Goal: Check status: Check status

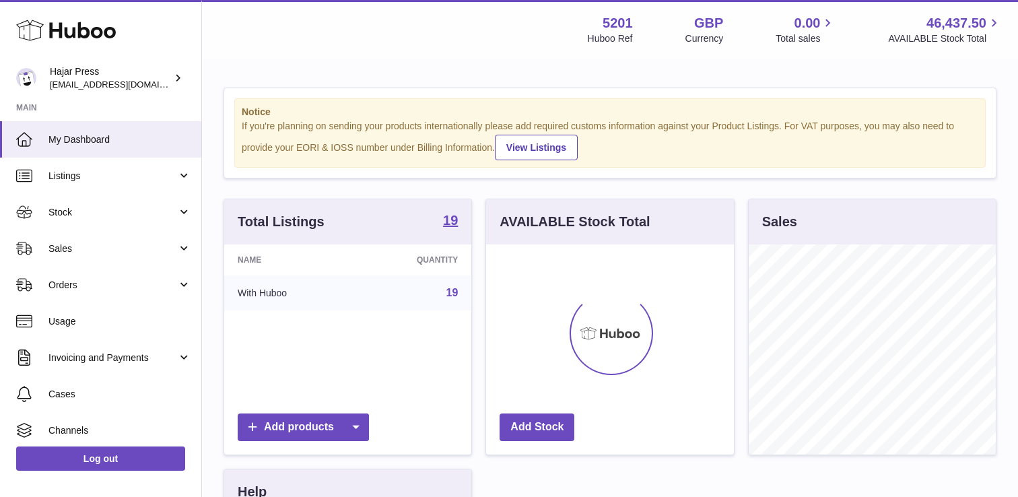
scroll to position [210, 247]
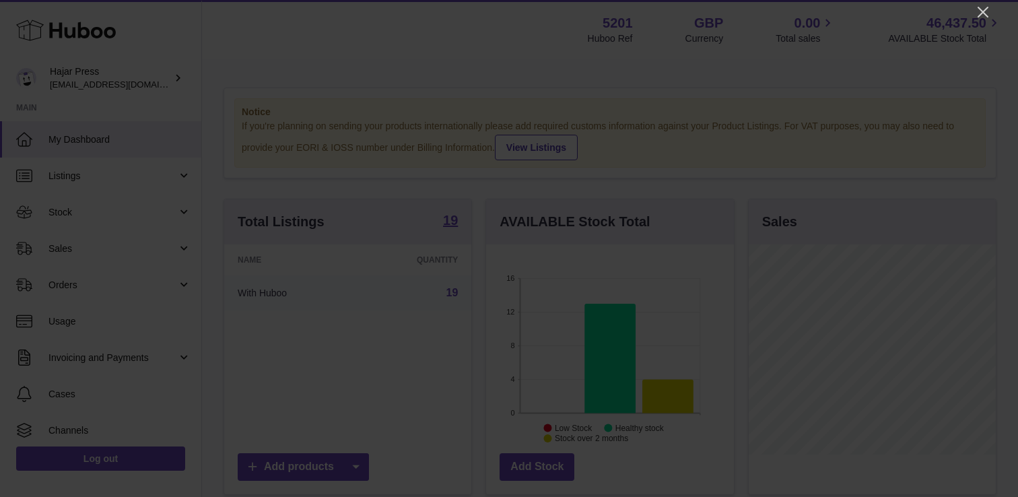
click at [997, 3] on div at bounding box center [509, 248] width 1018 height 497
click at [983, 9] on icon "Close" at bounding box center [983, 12] width 16 height 16
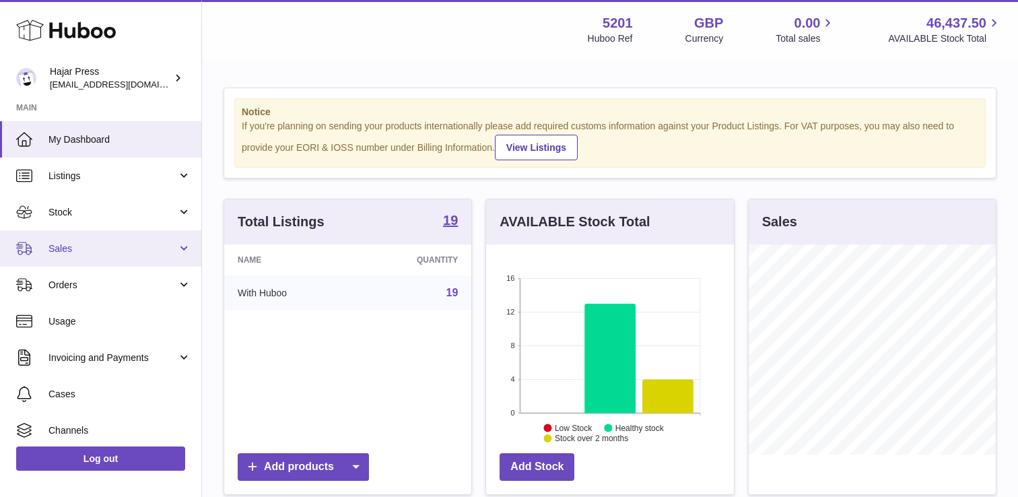
click at [75, 253] on span "Sales" at bounding box center [112, 248] width 129 height 13
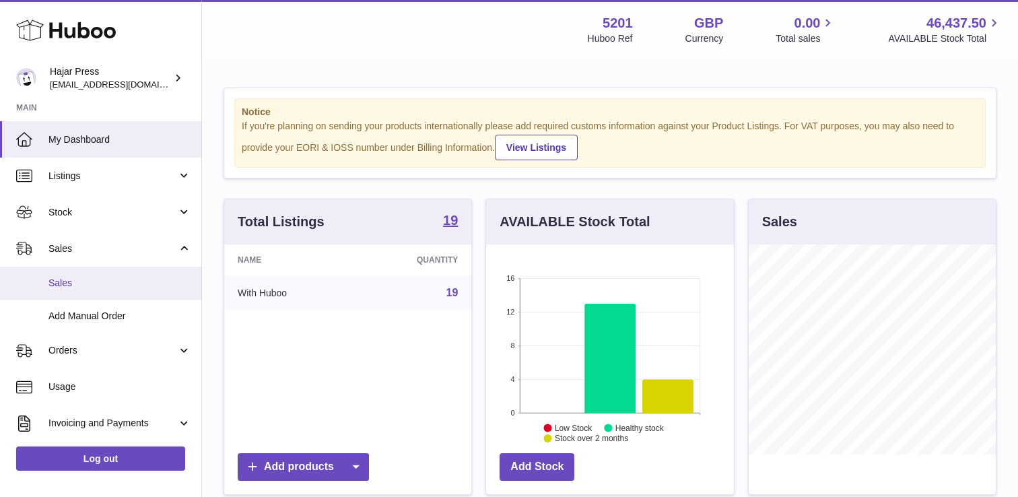
click at [67, 287] on span "Sales" at bounding box center [119, 283] width 143 height 13
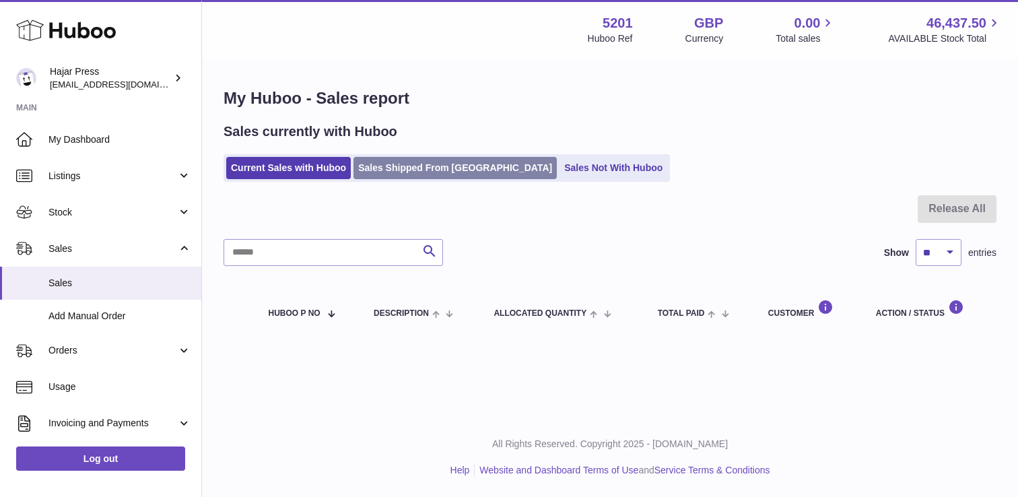
click at [389, 167] on link "Sales Shipped From [GEOGRAPHIC_DATA]" at bounding box center [455, 168] width 203 height 22
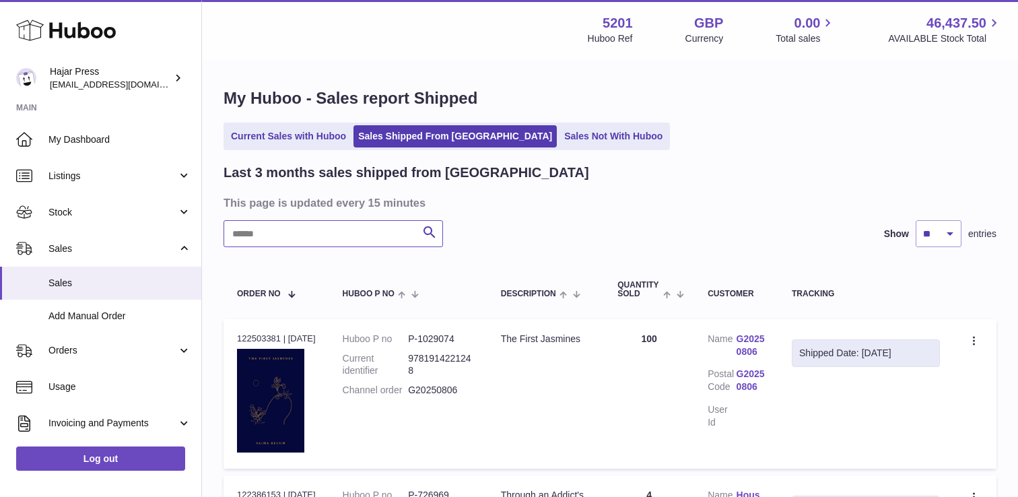
click at [324, 232] on input "text" at bounding box center [334, 233] width 220 height 27
paste input "*****"
type input "*****"
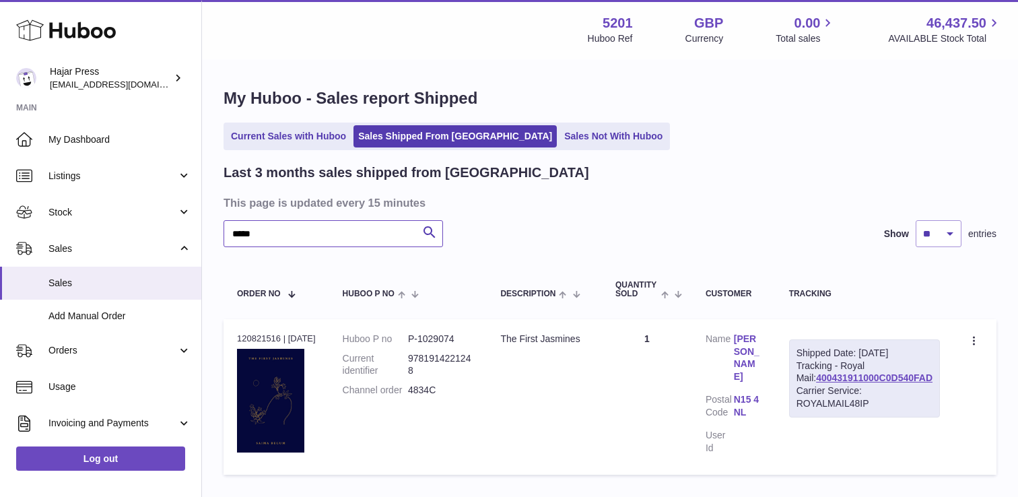
scroll to position [85, 0]
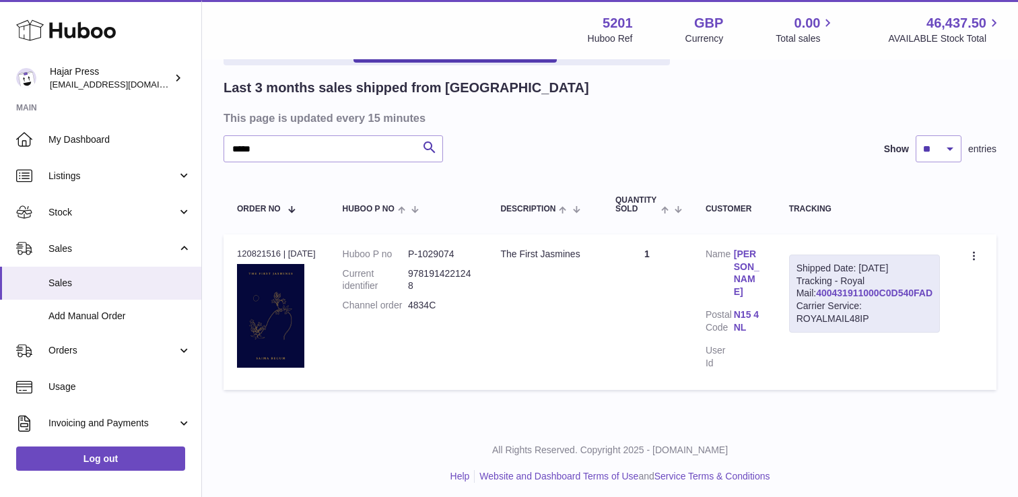
click at [859, 298] on link "400431911000C0D540FAD" at bounding box center [874, 293] width 117 height 11
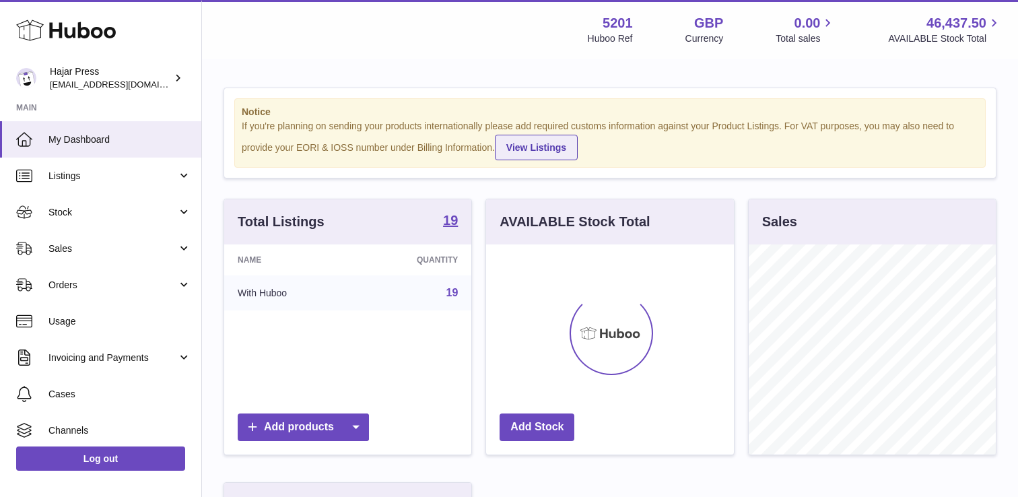
scroll to position [210, 247]
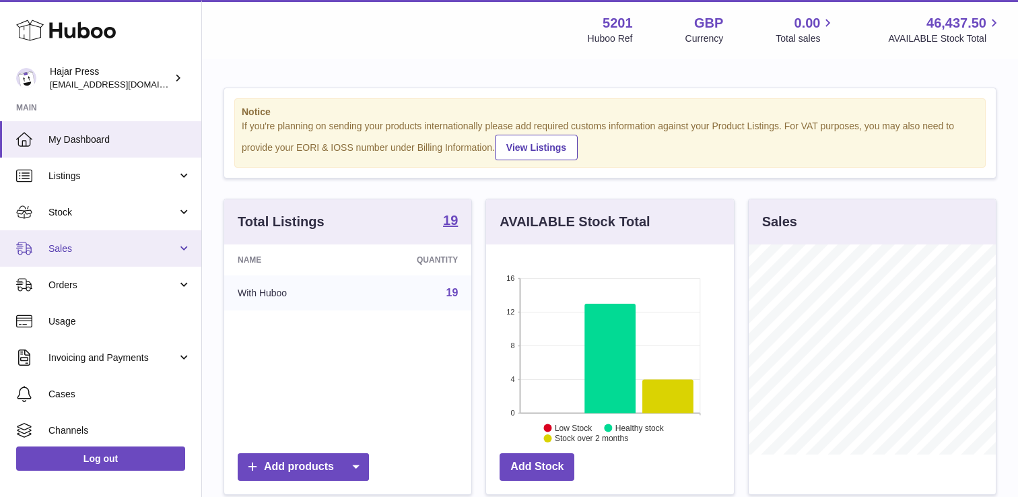
click at [76, 250] on span "Sales" at bounding box center [112, 248] width 129 height 13
